Goal: Find specific page/section: Find specific page/section

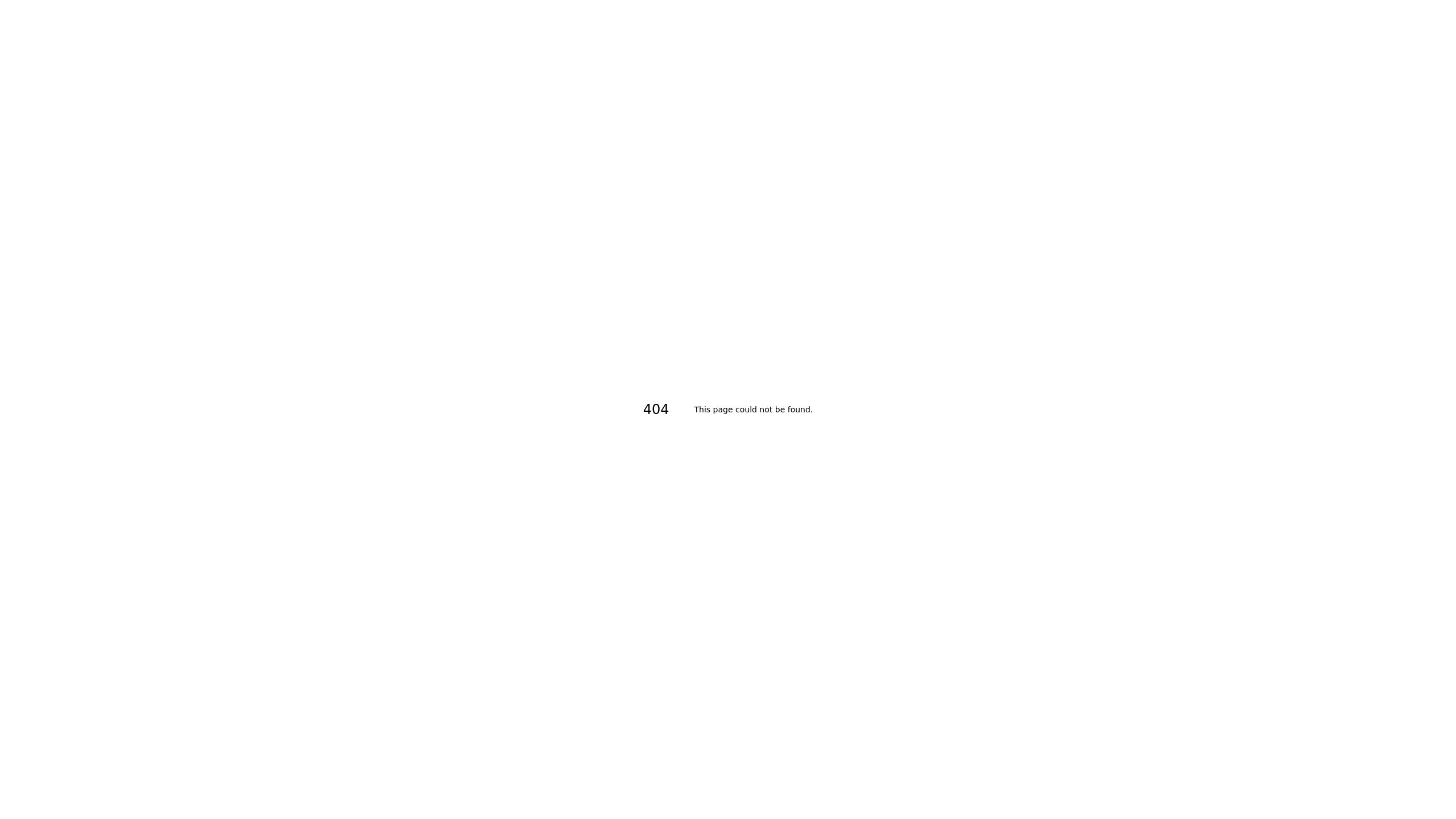
click at [960, 818] on div "404 This page could not be found." at bounding box center [728, 410] width 1456 height 819
